Goal: Entertainment & Leisure: Consume media (video, audio)

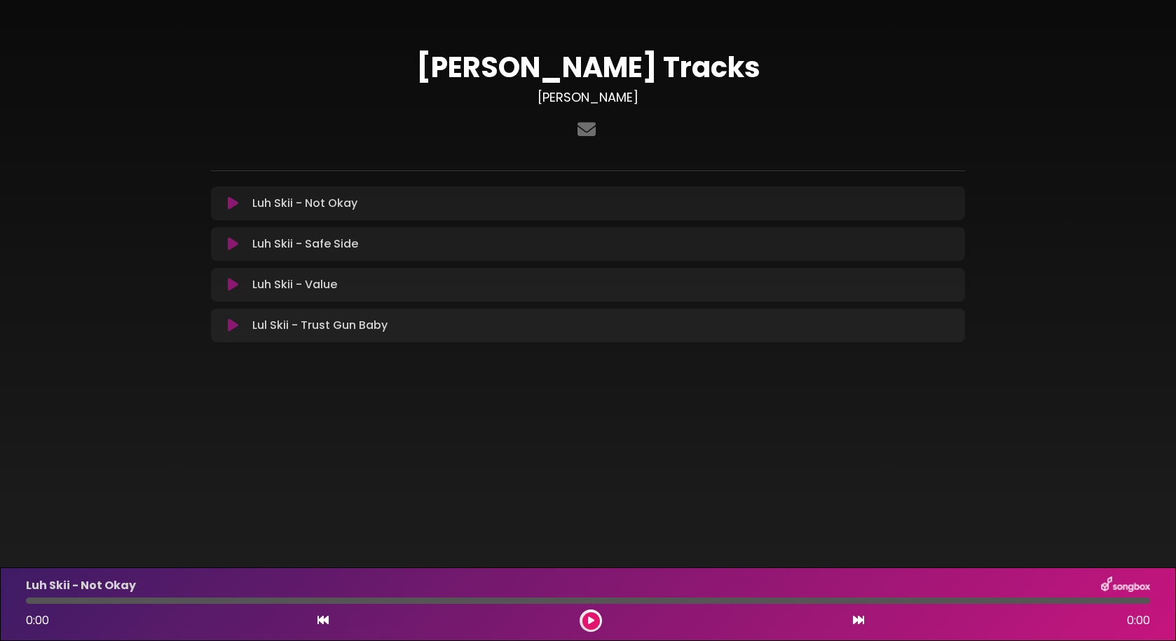
click at [229, 203] on icon at bounding box center [233, 203] width 11 height 14
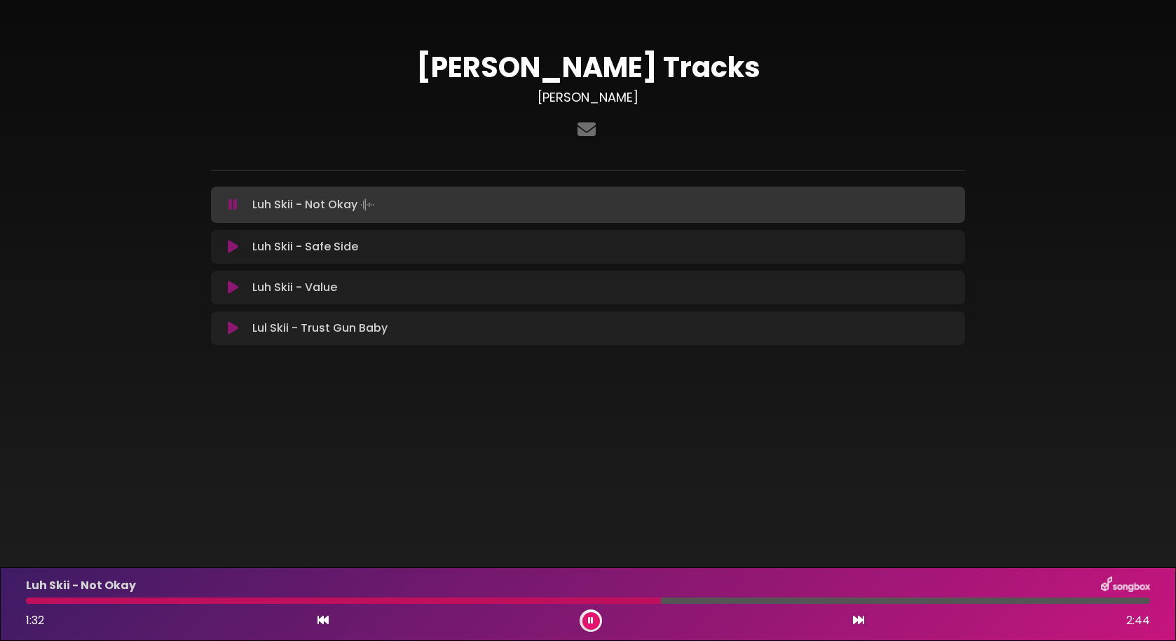
click at [232, 243] on icon at bounding box center [233, 247] width 11 height 14
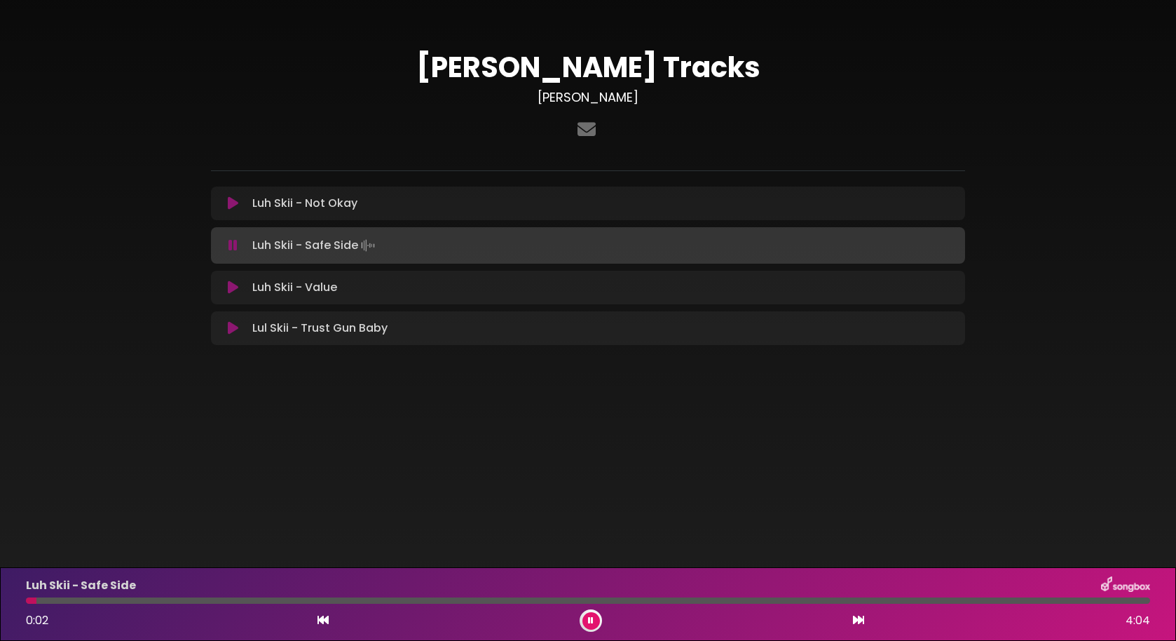
click at [84, 598] on div at bounding box center [588, 600] width 1125 height 6
click at [184, 600] on div at bounding box center [588, 600] width 1125 height 6
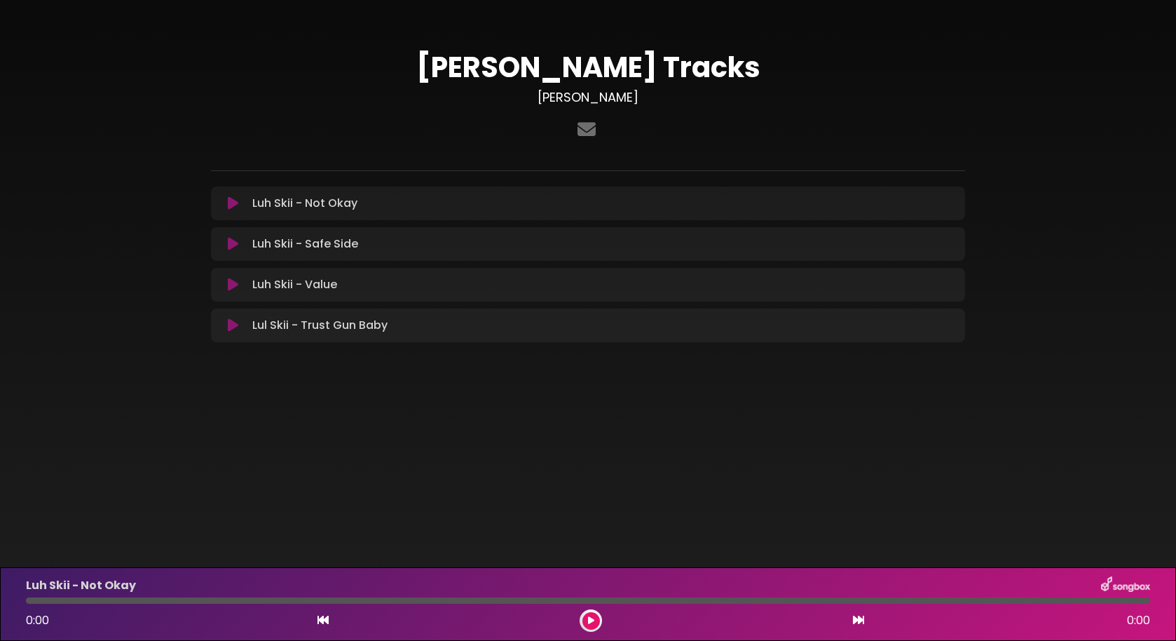
click at [228, 283] on icon at bounding box center [233, 285] width 11 height 14
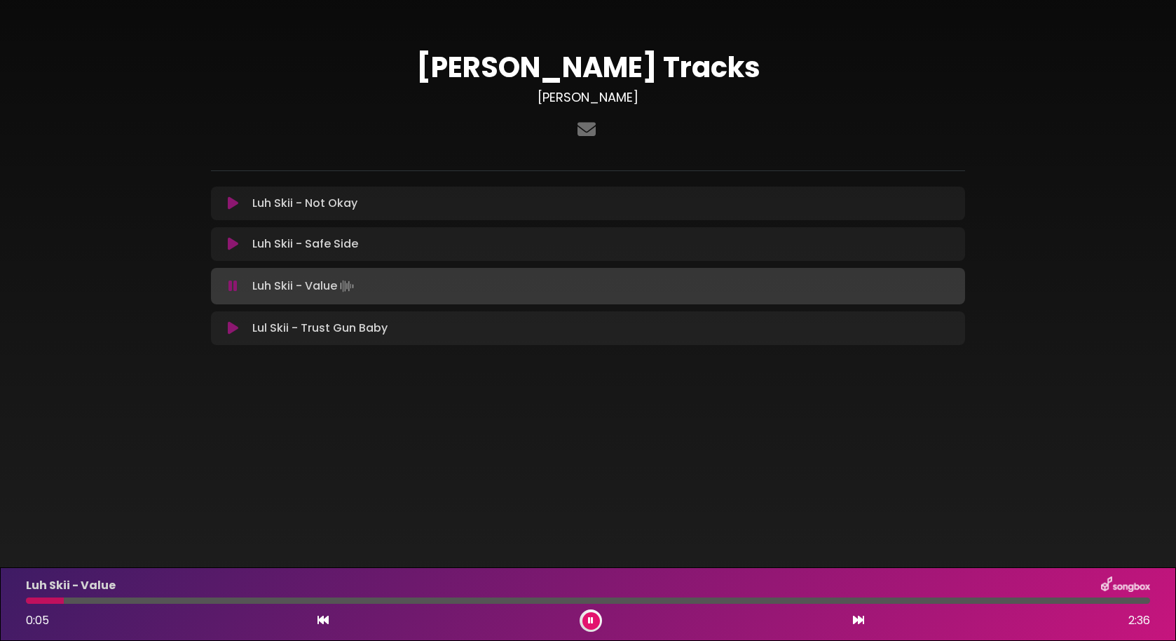
click at [189, 603] on div at bounding box center [588, 600] width 1125 height 6
click at [330, 505] on body "× [PERSON_NAME] Tracks [PERSON_NAME]" at bounding box center [588, 320] width 1176 height 641
click at [236, 327] on icon at bounding box center [233, 328] width 11 height 14
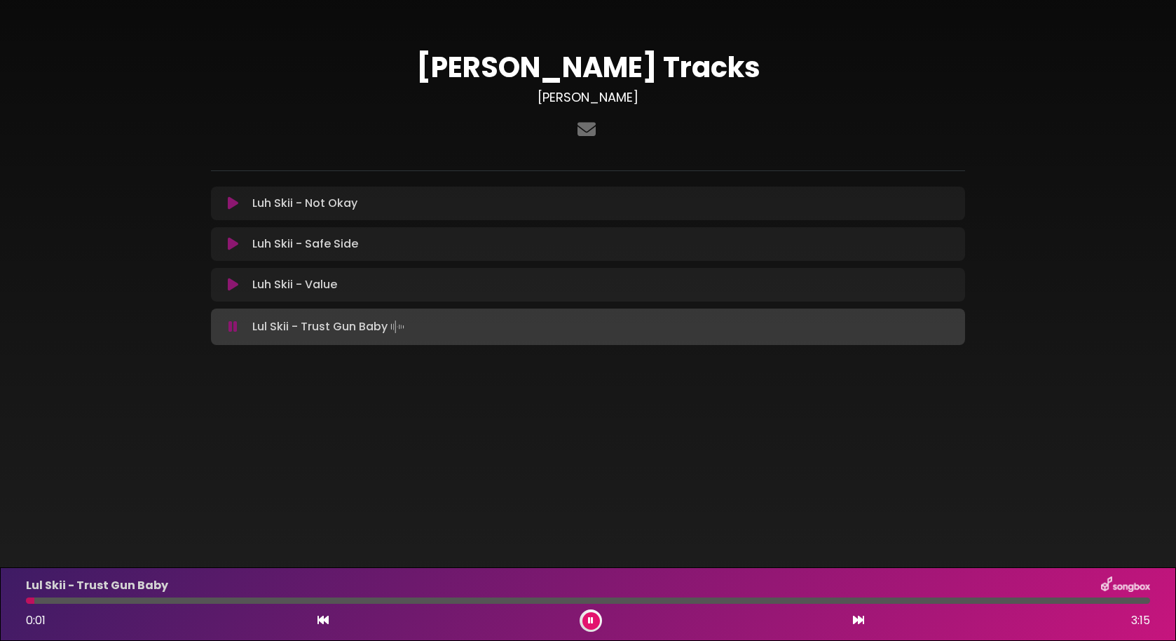
click at [161, 601] on div at bounding box center [588, 600] width 1125 height 6
click at [233, 244] on icon at bounding box center [233, 244] width 11 height 14
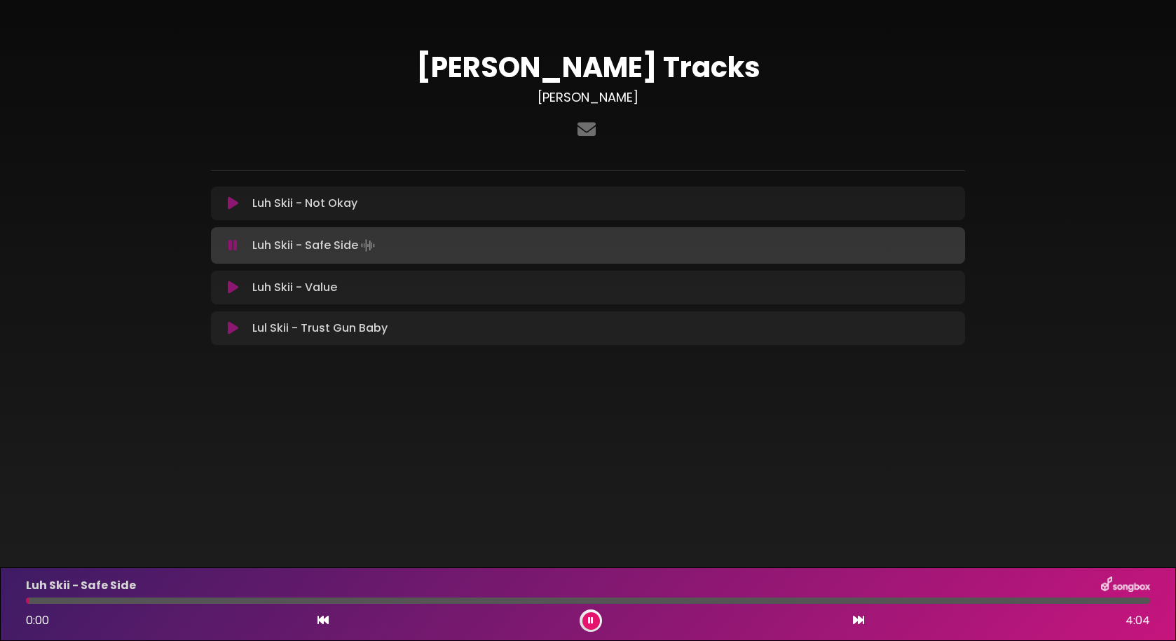
click at [231, 200] on icon at bounding box center [233, 203] width 11 height 14
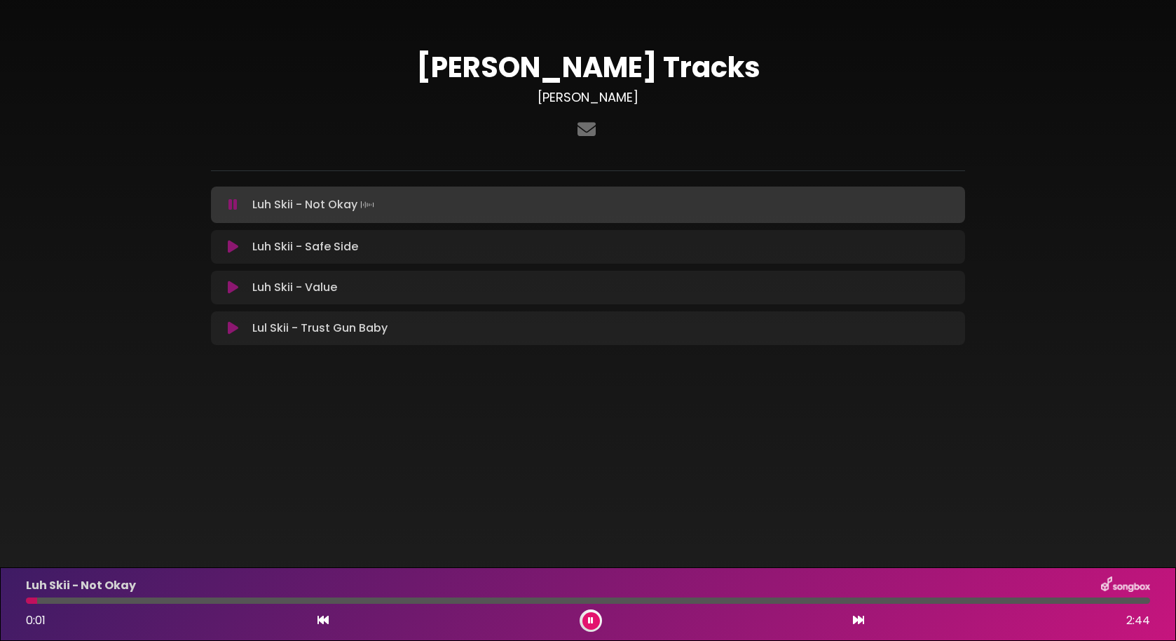
click at [205, 597] on div "Luh Skii - Not Okay 0:01 2:44" at bounding box center [588, 603] width 1141 height 55
click at [230, 601] on div at bounding box center [588, 600] width 1125 height 6
click at [405, 602] on div at bounding box center [588, 600] width 1125 height 6
click at [592, 624] on icon at bounding box center [591, 620] width 6 height 8
